Goal: Task Accomplishment & Management: Use online tool/utility

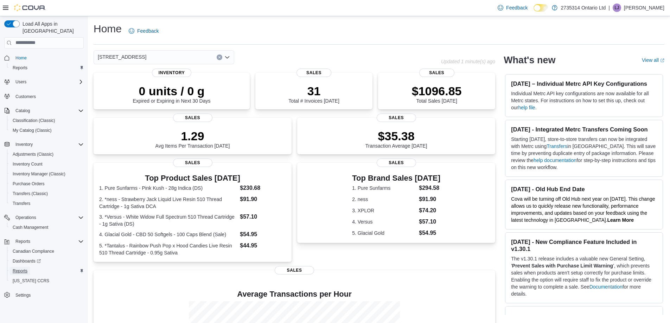
click at [20, 268] on span "Reports" at bounding box center [20, 271] width 15 height 6
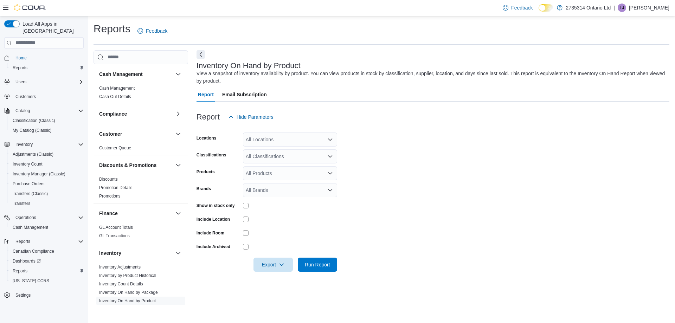
click at [274, 133] on form "Locations All Locations Classifications All Classifications Products All Produc…" at bounding box center [433, 198] width 473 height 148
click at [277, 140] on div "All Locations" at bounding box center [290, 140] width 94 height 14
click at [285, 175] on span "[STREET_ADDRESS]" at bounding box center [282, 171] width 49 height 7
click at [331, 205] on div at bounding box center [290, 206] width 94 height 6
click at [292, 162] on div "All Classifications" at bounding box center [290, 156] width 94 height 14
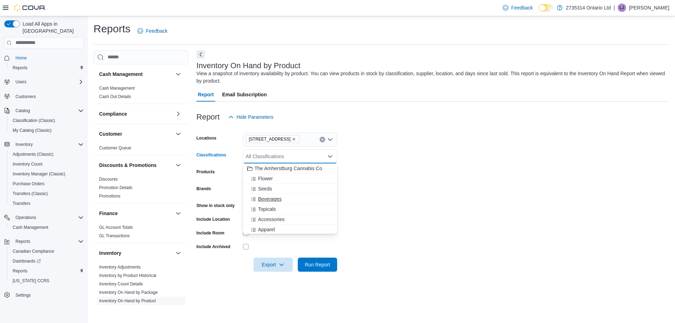
click at [270, 197] on span "Beverages" at bounding box center [270, 198] width 24 height 7
click at [269, 207] on span "Pre-Roll" at bounding box center [267, 210] width 18 height 7
click at [268, 211] on span "Vapes" at bounding box center [265, 210] width 14 height 7
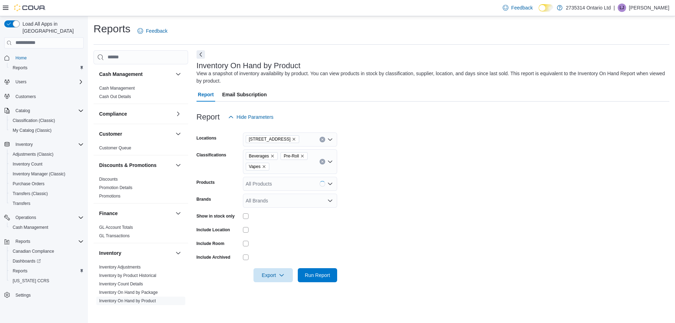
drag, startPoint x: 392, startPoint y: 193, endPoint x: 388, endPoint y: 195, distance: 5.2
click at [388, 195] on form "Locations [STREET_ADDRESS] Classifications Beverages Pre-Roll Vapes Products Al…" at bounding box center [433, 203] width 473 height 158
click at [269, 184] on div "All Products" at bounding box center [290, 184] width 94 height 14
click at [420, 190] on form "Locations [STREET_ADDRESS] Classifications Beverages Pre-Roll Vapes Products Al…" at bounding box center [433, 203] width 473 height 158
click at [301, 195] on div "All Brands" at bounding box center [290, 201] width 94 height 14
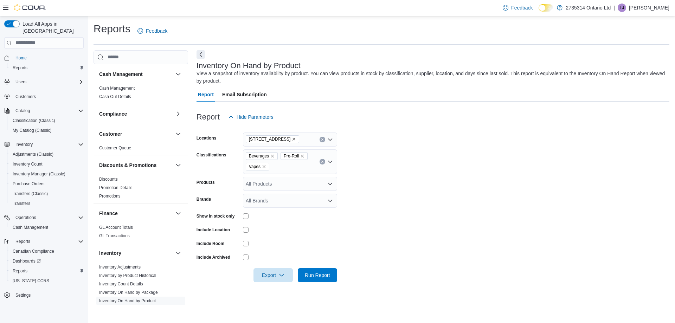
click at [394, 208] on form "Locations [STREET_ADDRESS] Classifications Beverages Pre-Roll Vapes Products Al…" at bounding box center [433, 203] width 473 height 158
click at [280, 273] on icon "button" at bounding box center [282, 275] width 6 height 6
click at [276, 235] on span "Export to Excel" at bounding box center [274, 233] width 32 height 6
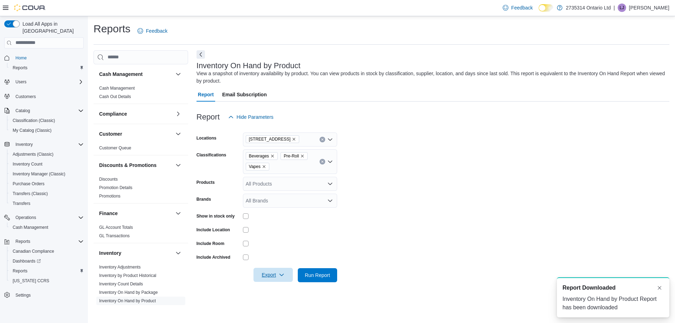
scroll to position [0, 0]
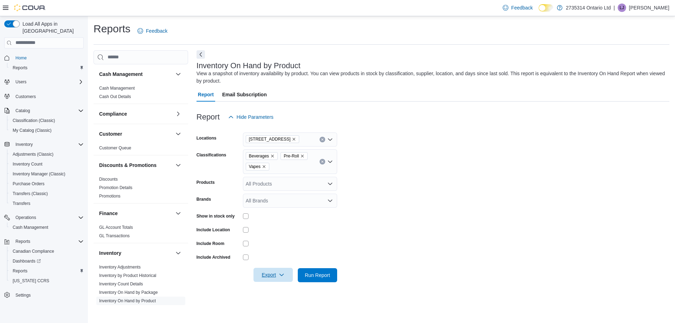
click at [431, 260] on form "Locations [STREET_ADDRESS] Classifications Beverages Pre-Roll Vapes Products Al…" at bounding box center [433, 203] width 473 height 158
